Goal: Find specific page/section: Find specific page/section

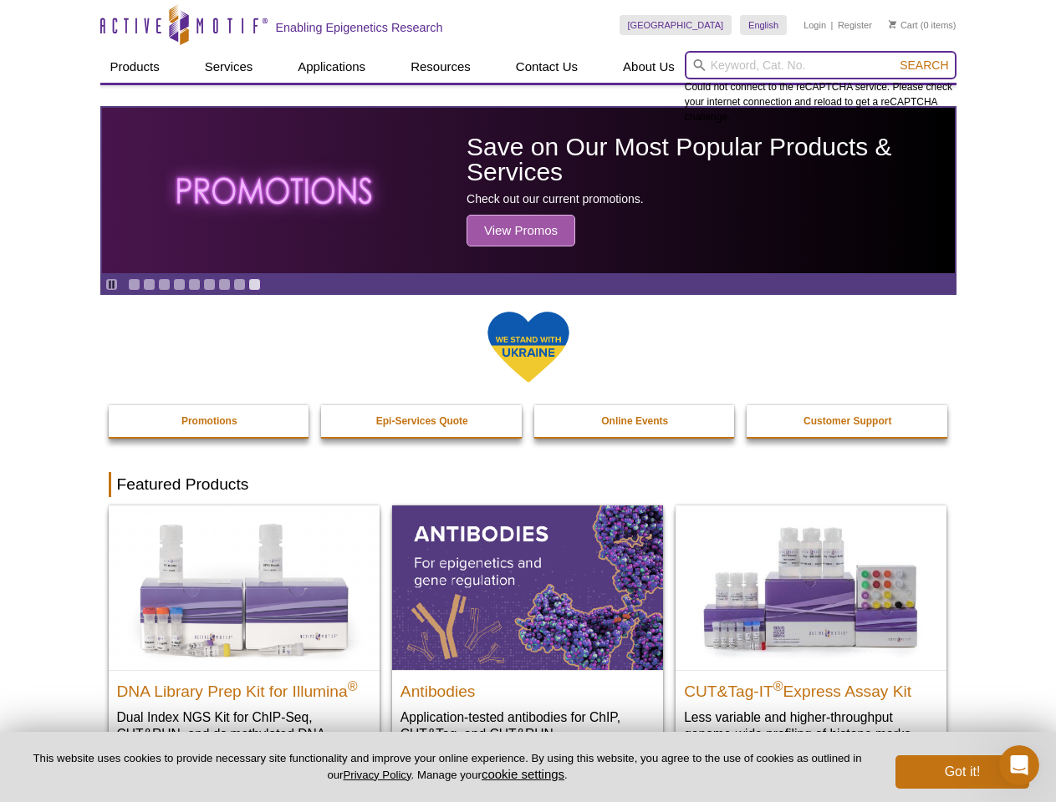
click at [820, 65] on input "search" at bounding box center [821, 65] width 272 height 28
click at [924, 65] on span "Search" at bounding box center [923, 65] width 48 height 13
click at [111, 284] on icon "Pause" at bounding box center [111, 284] width 11 height 11
click at [134, 284] on link "Go to slide 1" at bounding box center [134, 284] width 13 height 13
click at [149, 284] on link "Go to slide 2" at bounding box center [149, 284] width 13 height 13
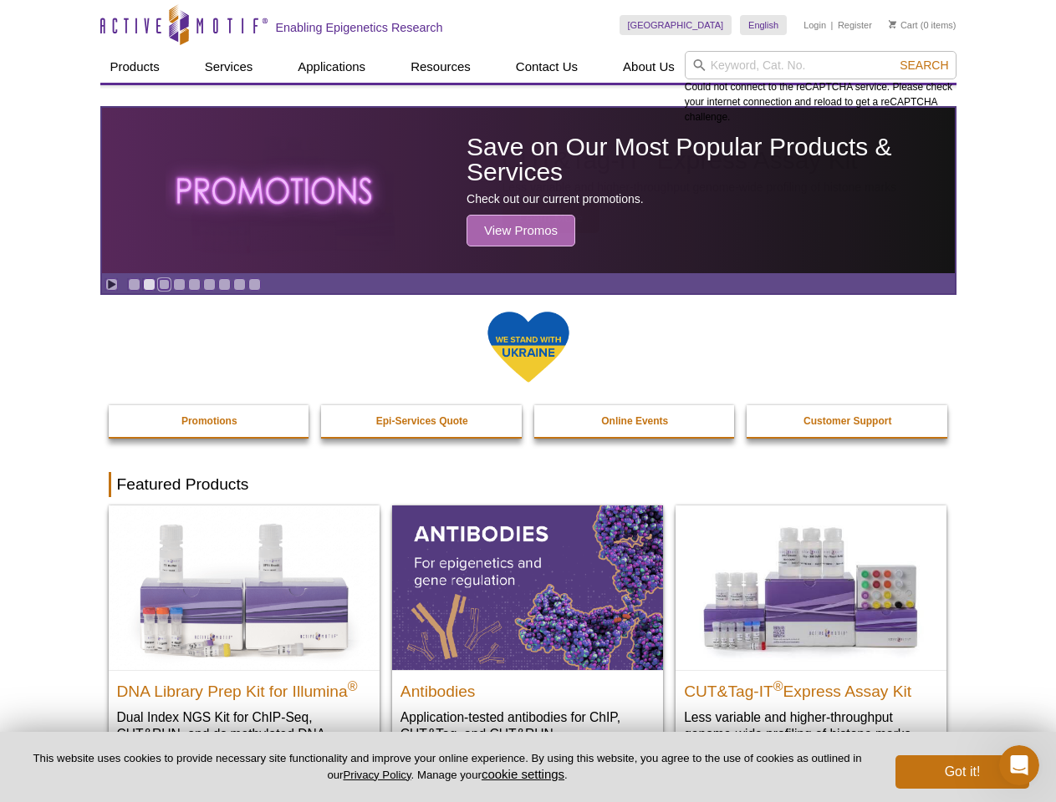
click at [164, 284] on link "Go to slide 3" at bounding box center [164, 284] width 13 height 13
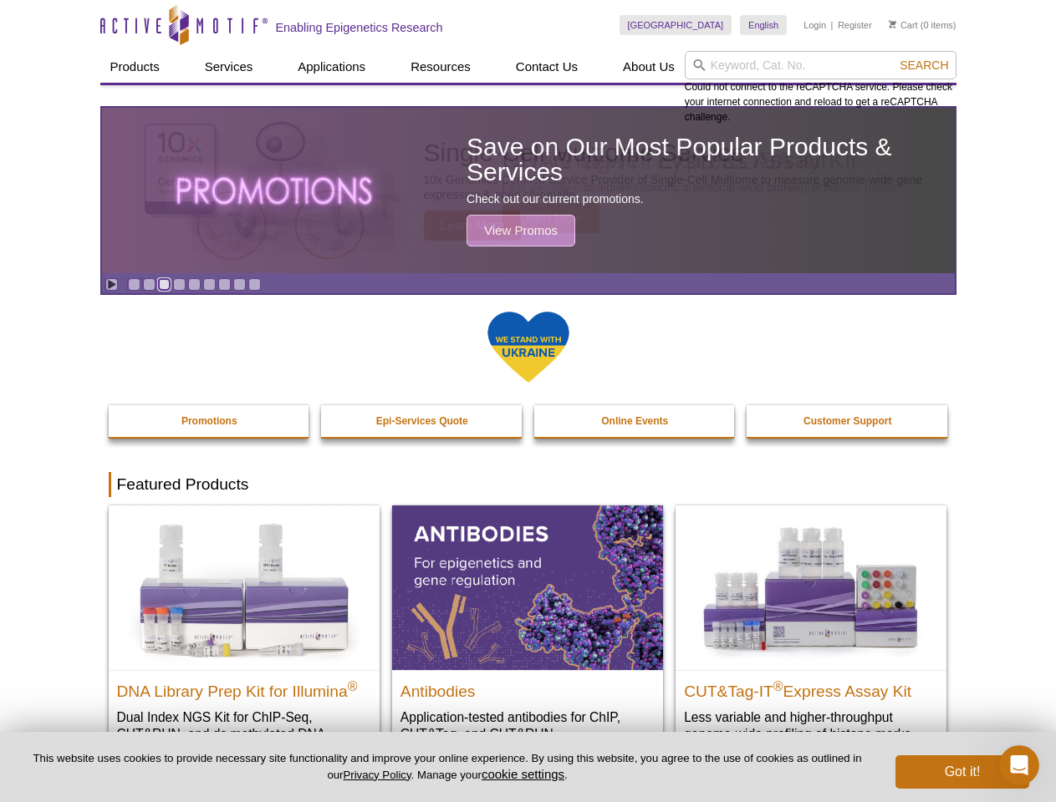
click at [179, 284] on link "Go to slide 4" at bounding box center [179, 284] width 13 height 13
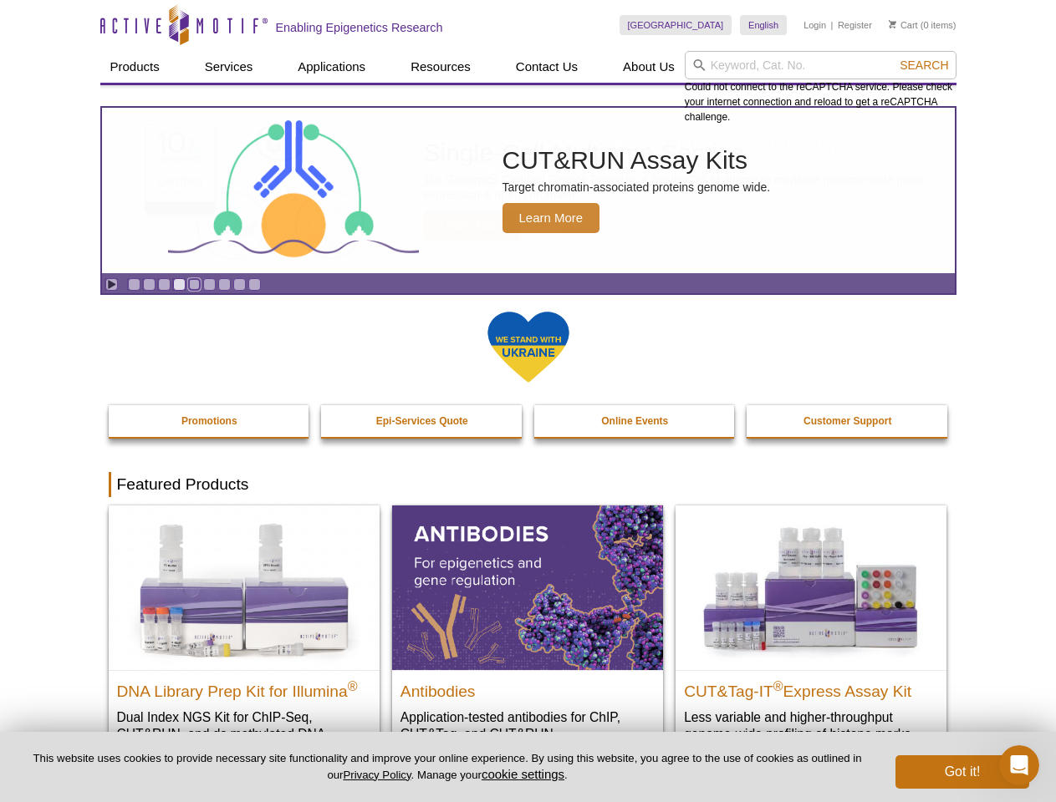
click at [194, 284] on link "Go to slide 5" at bounding box center [194, 284] width 13 height 13
click at [209, 284] on link "Go to slide 6" at bounding box center [209, 284] width 13 height 13
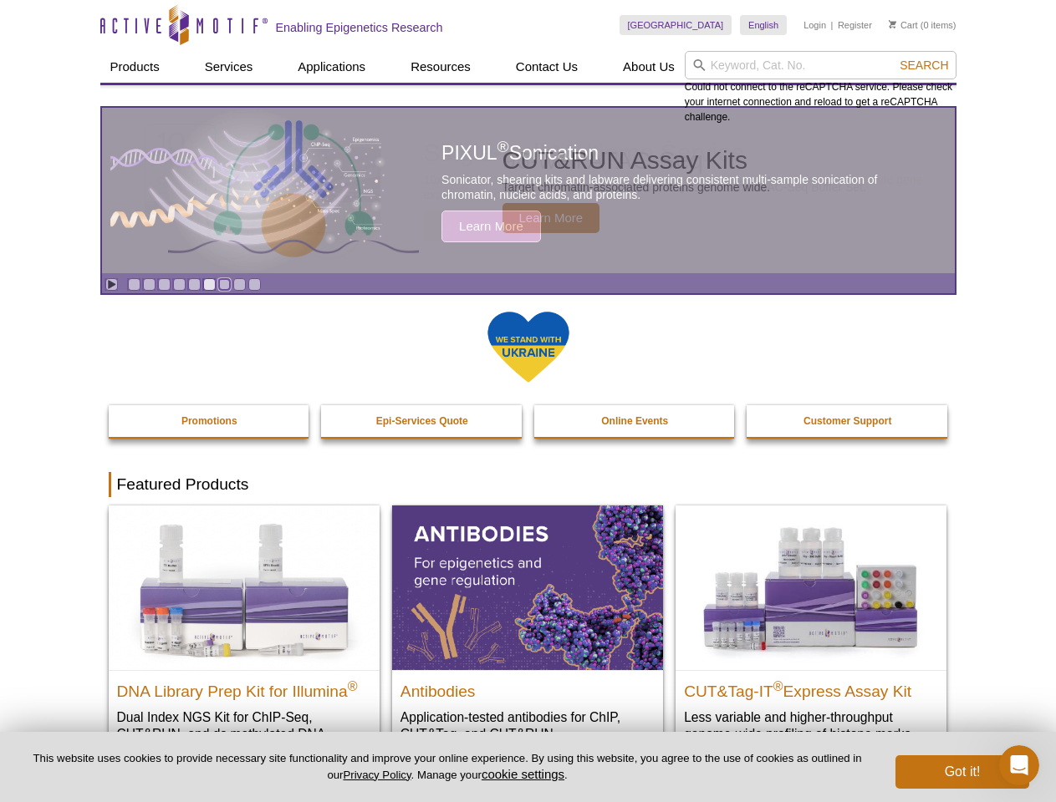
click at [224, 284] on link "Go to slide 7" at bounding box center [224, 284] width 13 height 13
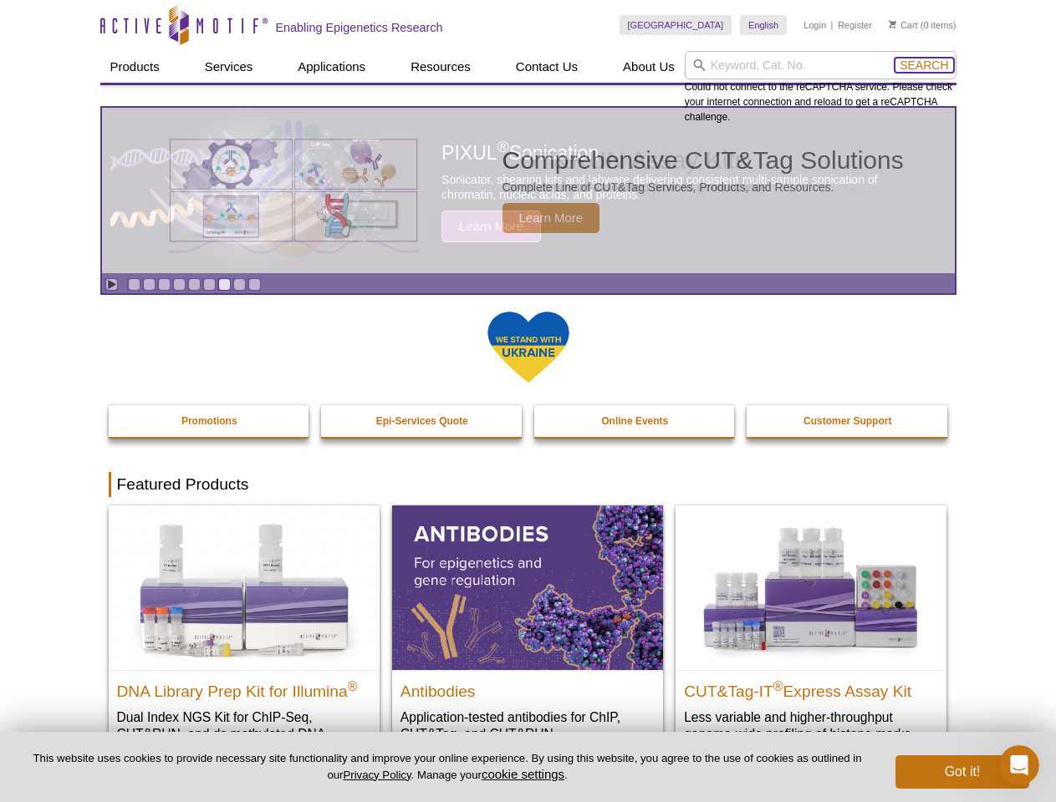
click at [924, 65] on span "Search" at bounding box center [923, 65] width 48 height 13
